Goal: Information Seeking & Learning: Understand process/instructions

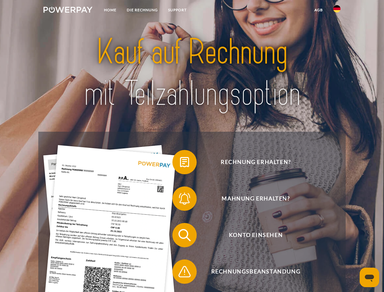
click at [68, 11] on img at bounding box center [68, 10] width 49 height 6
click at [337, 11] on img at bounding box center [336, 8] width 7 height 7
click at [319, 10] on link "agb" at bounding box center [318, 10] width 19 height 11
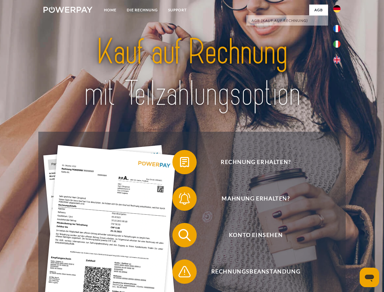
click at [180, 163] on span at bounding box center [175, 162] width 30 height 30
click at [180, 200] on span at bounding box center [175, 198] width 30 height 30
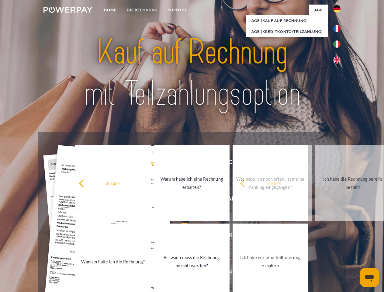
click at [180, 236] on link "Bis wann muss die Rechnung bezahlt werden?" at bounding box center [192, 262] width 76 height 76
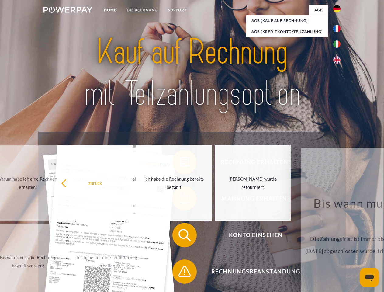
click at [180, 273] on span at bounding box center [175, 271] width 30 height 30
click at [370, 277] on icon "Messaging-Fenster öffnen" at bounding box center [369, 278] width 9 height 7
